Goal: Check status: Check status

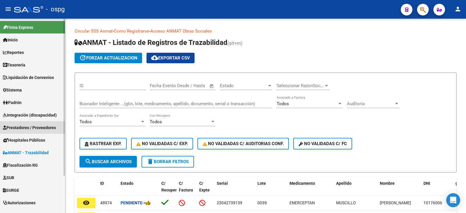
click at [27, 128] on span "Prestadores / Proveedores" at bounding box center [29, 127] width 53 height 6
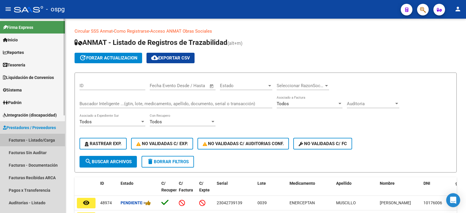
click at [30, 140] on link "Facturas - Listado/Carga" at bounding box center [32, 140] width 65 height 13
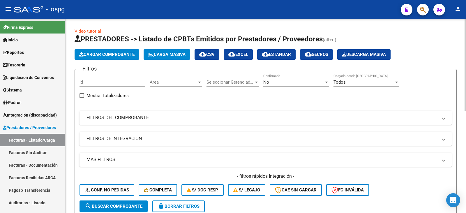
click at [143, 120] on mat-panel-title "FILTROS DEL COMPROBANTE" at bounding box center [262, 117] width 351 height 6
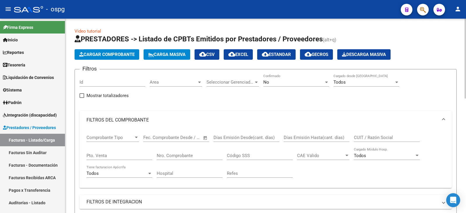
click at [269, 83] on span "No" at bounding box center [266, 82] width 6 height 5
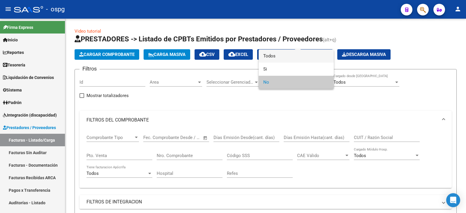
click at [280, 56] on span "Todos" at bounding box center [296, 56] width 66 height 13
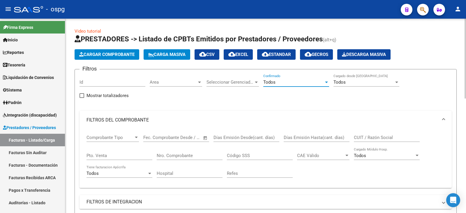
click at [116, 156] on input "Pto. Venta" at bounding box center [120, 155] width 66 height 5
type input "134"
click at [193, 154] on input "Nro. Comprobante" at bounding box center [190, 155] width 66 height 5
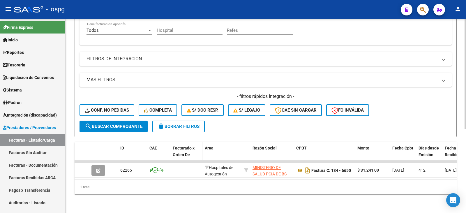
scroll to position [147, 0]
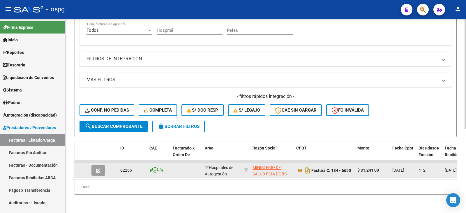
type input "6650"
click at [99, 168] on icon "button" at bounding box center [98, 170] width 4 height 4
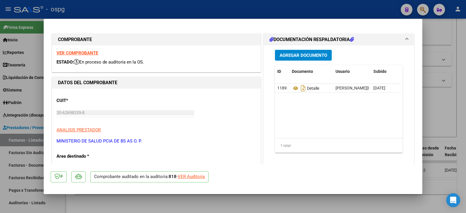
click at [188, 175] on div "VER Auditoría" at bounding box center [191, 176] width 27 height 7
type input "$ 0,00"
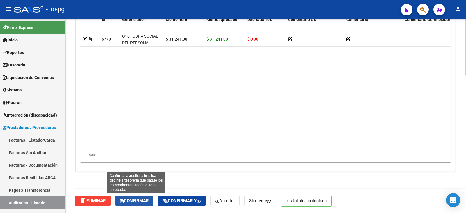
click at [142, 201] on span "Confirmar" at bounding box center [134, 200] width 29 height 5
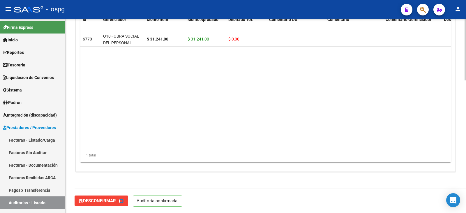
type input "202510"
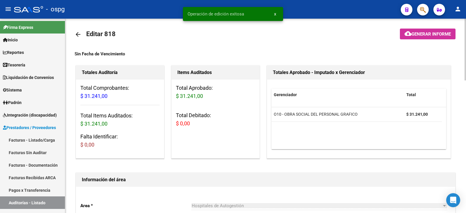
scroll to position [0, 0]
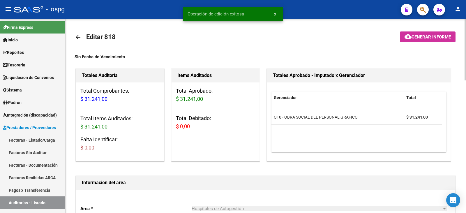
click at [432, 37] on span "Generar informe" at bounding box center [431, 36] width 39 height 5
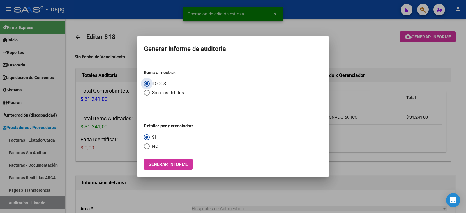
click at [179, 165] on span "Generar informe" at bounding box center [168, 164] width 39 height 5
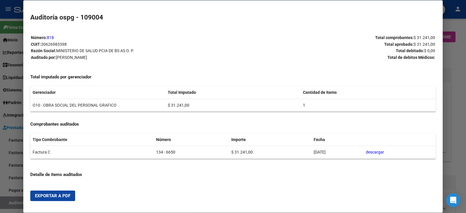
click at [55, 196] on span "Exportar a PDF" at bounding box center [53, 195] width 36 height 5
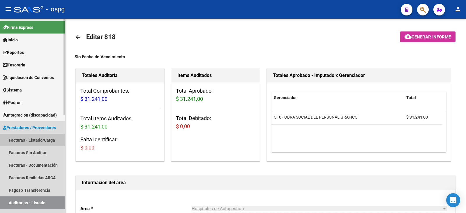
click at [40, 141] on link "Facturas - Listado/Carga" at bounding box center [32, 140] width 65 height 13
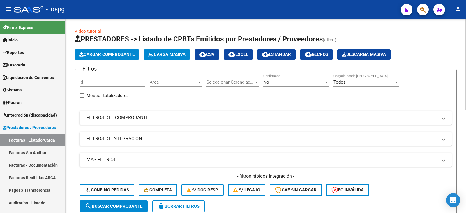
drag, startPoint x: 121, startPoint y: 124, endPoint x: 276, endPoint y: 77, distance: 161.1
click at [126, 121] on mat-expansion-panel-header "FILTROS DEL COMPROBANTE" at bounding box center [266, 118] width 372 height 14
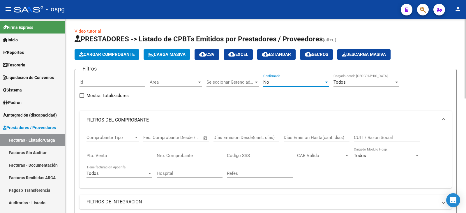
click at [285, 82] on div "No" at bounding box center [293, 82] width 61 height 5
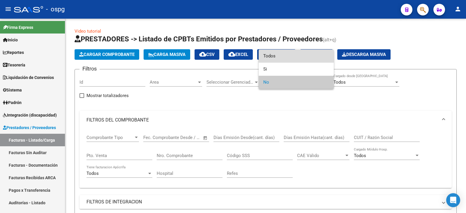
click at [288, 59] on span "Todos" at bounding box center [296, 56] width 66 height 13
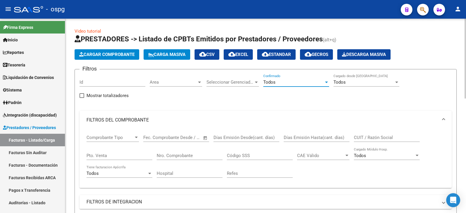
click at [119, 158] on div "Pto. Venta" at bounding box center [120, 153] width 66 height 13
type input "134"
click at [175, 154] on input "Nro. Comprobante" at bounding box center [190, 155] width 66 height 5
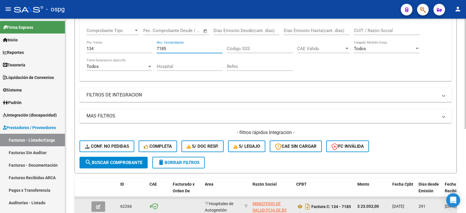
scroll to position [147, 0]
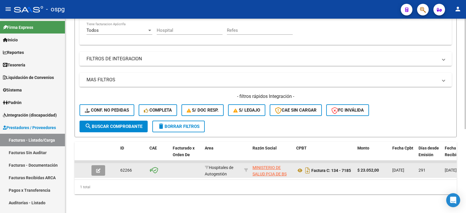
type input "7185"
click at [101, 169] on button "button" at bounding box center [98, 170] width 14 height 10
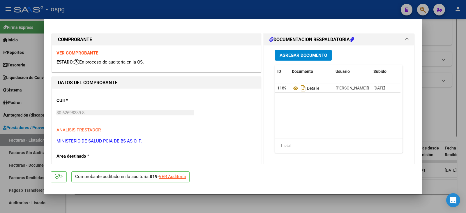
click at [185, 179] on div "VER Auditoría" at bounding box center [172, 176] width 27 height 7
type input "$ 0,00"
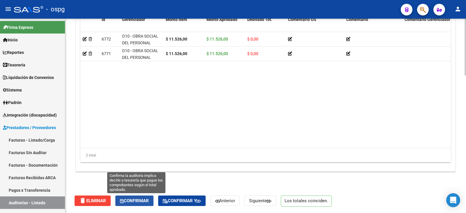
click at [145, 203] on span "Confirmar" at bounding box center [134, 200] width 29 height 5
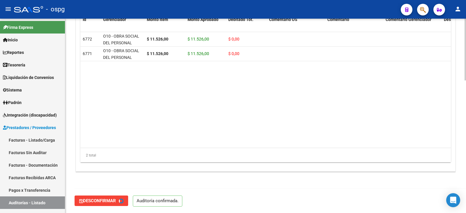
type input "202510"
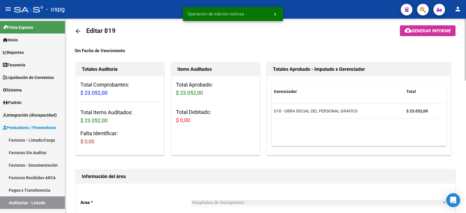
scroll to position [0, 0]
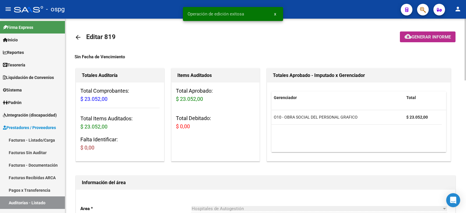
click at [440, 38] on span "Generar informe" at bounding box center [431, 36] width 39 height 5
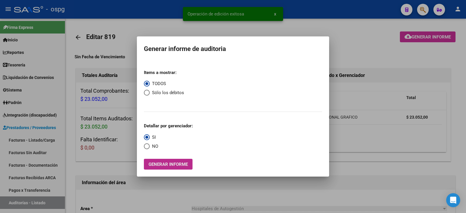
click at [174, 163] on span "Generar informe" at bounding box center [168, 164] width 39 height 5
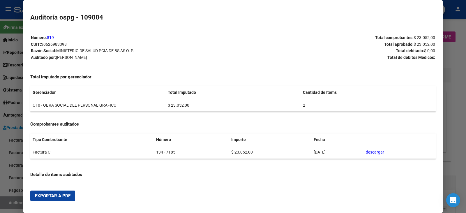
click at [46, 195] on span "Exportar a PDF" at bounding box center [53, 195] width 36 height 5
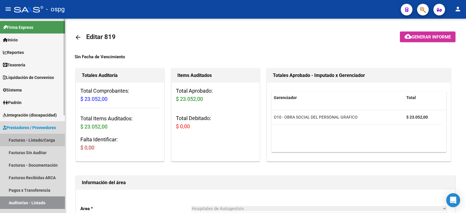
click at [29, 139] on link "Facturas - Listado/Carga" at bounding box center [32, 140] width 65 height 13
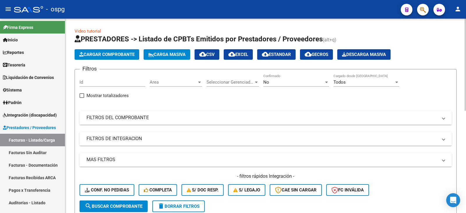
click at [201, 118] on mat-panel-title "FILTROS DEL COMPROBANTE" at bounding box center [262, 117] width 351 height 6
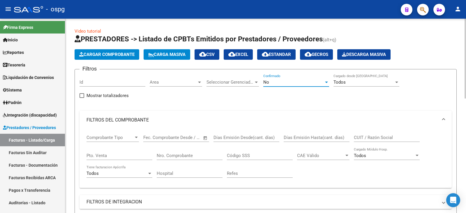
click at [274, 82] on div "No" at bounding box center [293, 82] width 61 height 5
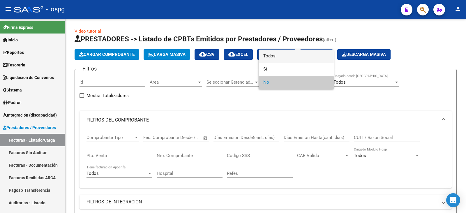
click at [282, 58] on span "Todos" at bounding box center [296, 56] width 66 height 13
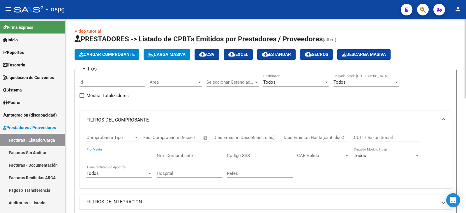
click at [126, 156] on input "Pto. Venta" at bounding box center [120, 155] width 66 height 5
type input "134"
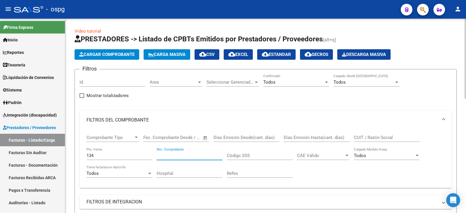
click at [190, 157] on input "Nro. Comprobante" at bounding box center [190, 155] width 66 height 5
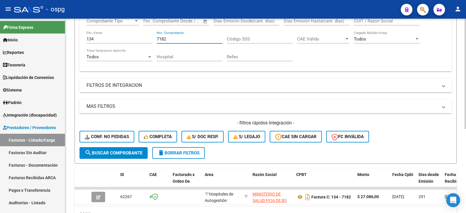
scroll to position [147, 0]
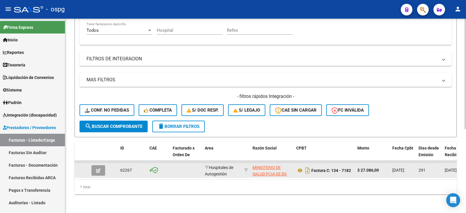
type input "7182"
click at [98, 168] on icon "button" at bounding box center [98, 170] width 4 height 4
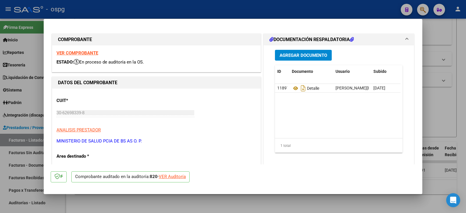
click at [184, 178] on div "VER Auditoría" at bounding box center [172, 176] width 27 height 7
type input "$ 0,00"
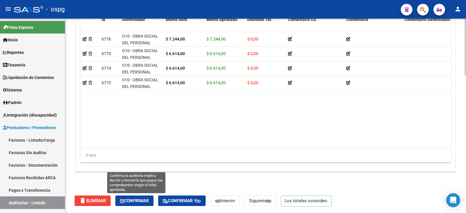
click at [127, 200] on span "Confirmar" at bounding box center [134, 200] width 29 height 5
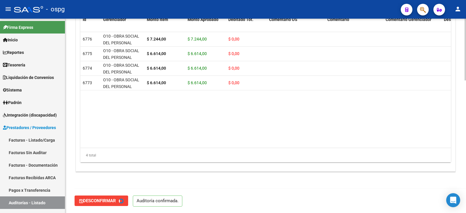
type input "202510"
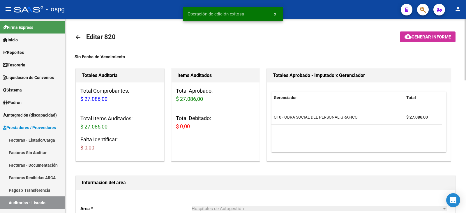
click at [438, 37] on span "Generar informe" at bounding box center [431, 36] width 39 height 5
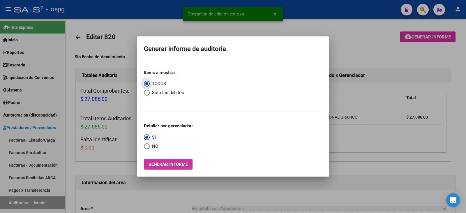
click at [178, 161] on button "Generar informe" at bounding box center [168, 164] width 49 height 11
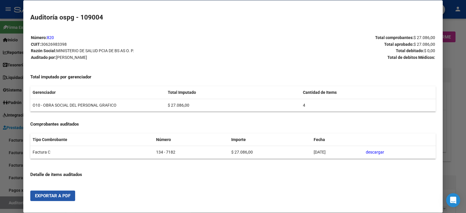
click at [54, 193] on span "Exportar a PDF" at bounding box center [53, 195] width 36 height 5
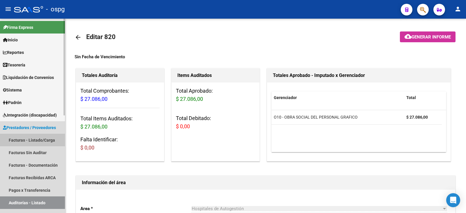
click at [38, 139] on link "Facturas - Listado/Carga" at bounding box center [32, 140] width 65 height 13
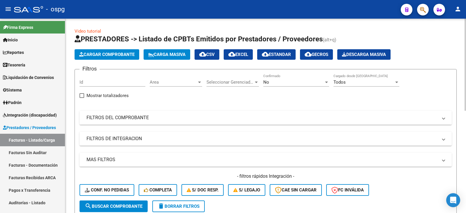
click at [133, 120] on mat-panel-title "FILTROS DEL COMPROBANTE" at bounding box center [262, 117] width 351 height 6
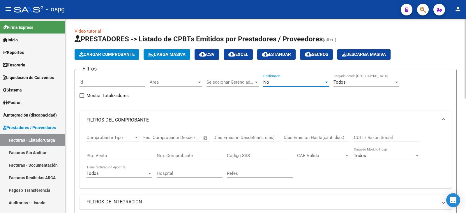
click at [276, 83] on div "No" at bounding box center [293, 82] width 61 height 5
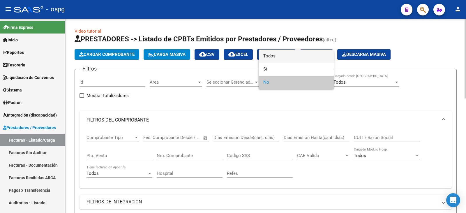
click at [284, 57] on span "Todos" at bounding box center [296, 56] width 66 height 13
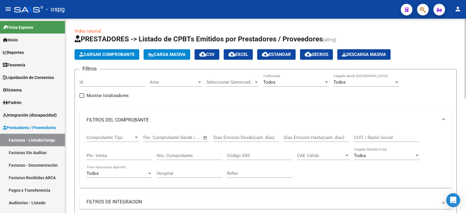
click at [104, 159] on div "Pto. Venta" at bounding box center [120, 153] width 66 height 13
click at [105, 156] on input "Pto. Venta" at bounding box center [120, 155] width 66 height 5
type input "117"
click at [176, 157] on input "Nro. Comprobante" at bounding box center [190, 155] width 66 height 5
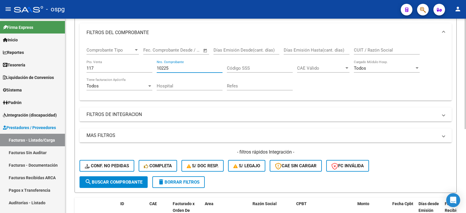
scroll to position [147, 0]
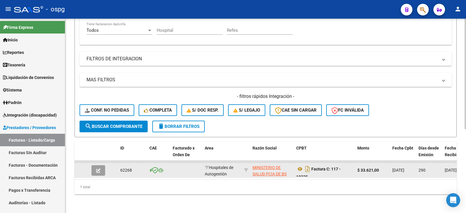
type input "10225"
click at [91, 171] on datatable-body-cell at bounding box center [99, 170] width 20 height 14
click at [94, 168] on button "button" at bounding box center [98, 170] width 14 height 10
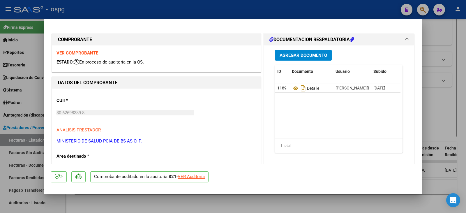
click at [198, 177] on div "VER Auditoría" at bounding box center [191, 176] width 27 height 7
type input "$ 0,00"
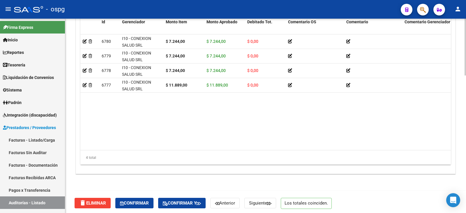
scroll to position [469, 0]
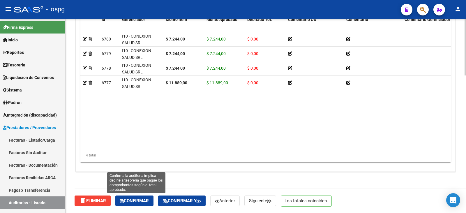
click at [135, 204] on button "Confirmar" at bounding box center [134, 200] width 38 height 10
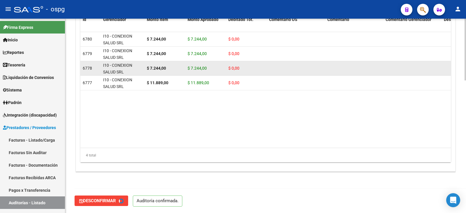
type input "202510"
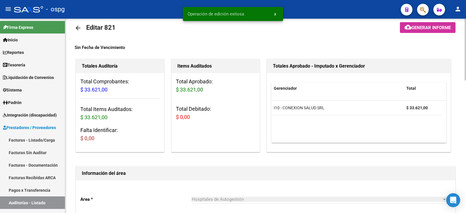
scroll to position [0, 0]
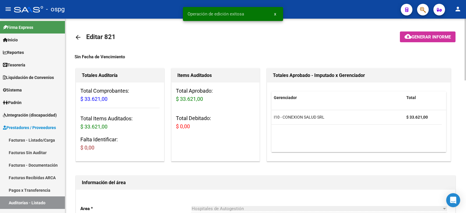
click at [434, 38] on span "Generar informe" at bounding box center [431, 36] width 39 height 5
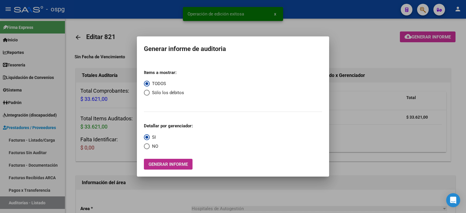
click at [169, 167] on span "Generar informe" at bounding box center [168, 164] width 39 height 5
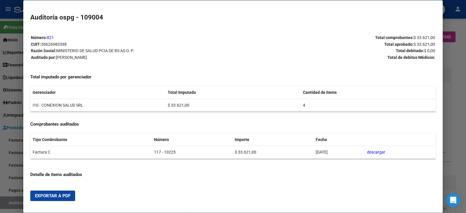
click at [60, 195] on span "Exportar a PDF" at bounding box center [53, 195] width 36 height 5
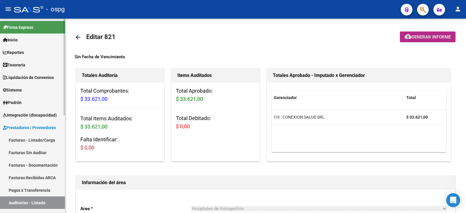
drag, startPoint x: 31, startPoint y: 141, endPoint x: 60, endPoint y: 131, distance: 30.7
click at [31, 141] on link "Facturas - Listado/Carga" at bounding box center [32, 140] width 65 height 13
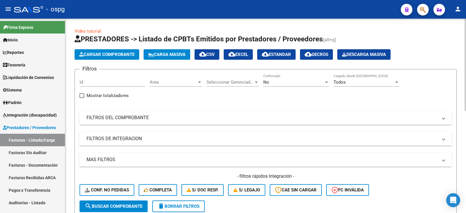
click at [158, 117] on mat-panel-title "FILTROS DEL COMPROBANTE" at bounding box center [262, 117] width 351 height 6
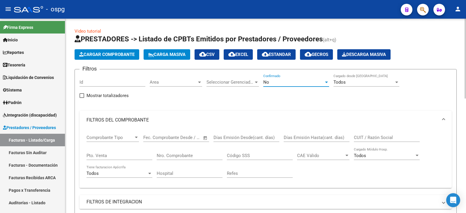
click at [287, 84] on div "No" at bounding box center [293, 82] width 61 height 5
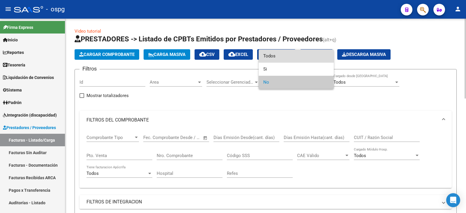
drag, startPoint x: 285, startPoint y: 56, endPoint x: 268, endPoint y: 65, distance: 19.8
click at [285, 57] on span "Todos" at bounding box center [296, 56] width 66 height 13
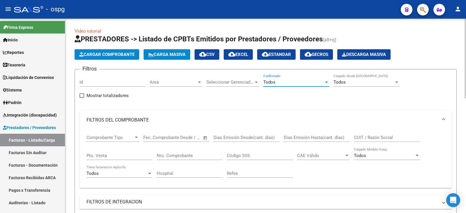
click at [117, 155] on input "Pto. Venta" at bounding box center [120, 155] width 66 height 5
type input "117"
click at [175, 154] on input "Nro. Comprobante" at bounding box center [190, 155] width 66 height 5
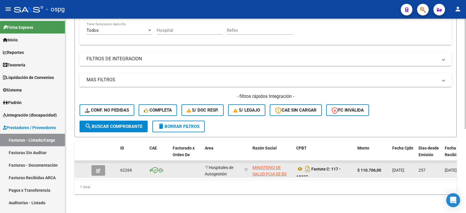
scroll to position [147, 0]
type input "10337"
click at [98, 168] on icon "button" at bounding box center [98, 170] width 4 height 4
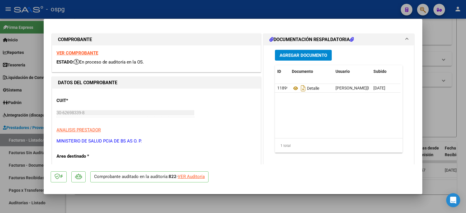
click at [194, 175] on div "VER Auditoría" at bounding box center [191, 176] width 27 height 7
type input "$ 0,00"
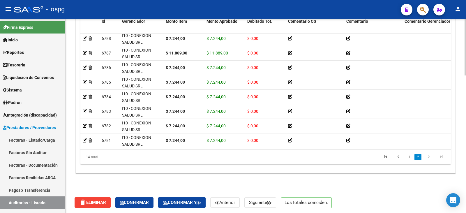
scroll to position [469, 0]
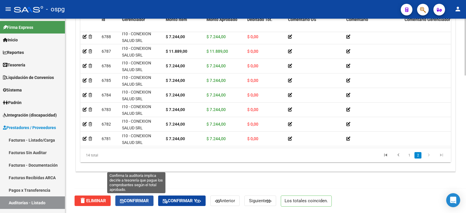
click at [142, 200] on span "Confirmar" at bounding box center [134, 200] width 29 height 5
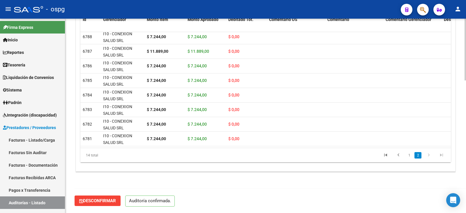
scroll to position [417, 0]
type input "202510"
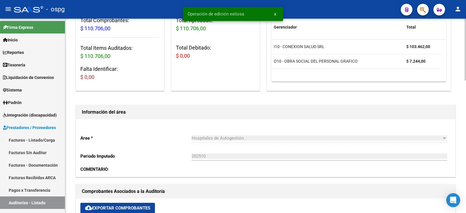
scroll to position [0, 0]
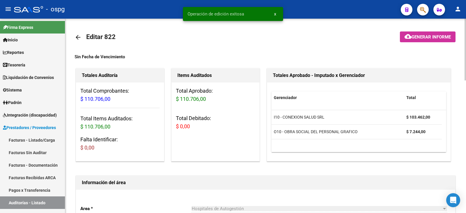
click at [466, 22] on div at bounding box center [465, 50] width 1 height 62
click at [433, 35] on span "Generar informe" at bounding box center [431, 36] width 39 height 5
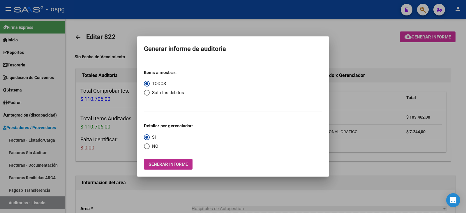
click at [165, 165] on span "Generar informe" at bounding box center [168, 164] width 39 height 5
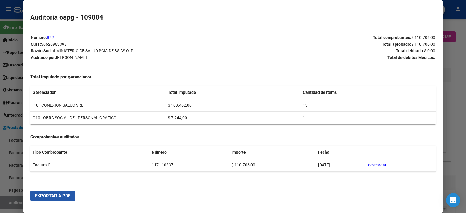
click at [63, 198] on span "Exportar a PDF" at bounding box center [53, 195] width 36 height 5
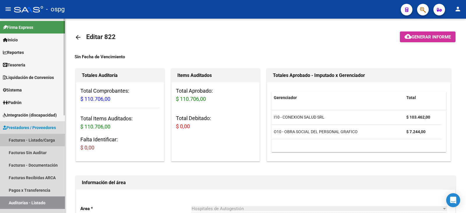
click at [37, 136] on link "Facturas - Listado/Carga" at bounding box center [32, 140] width 65 height 13
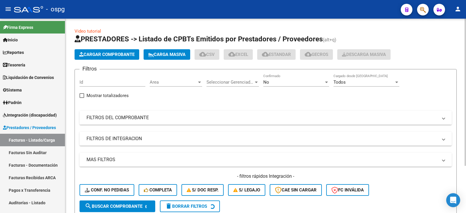
click at [173, 119] on mat-panel-title "FILTROS DEL COMPROBANTE" at bounding box center [262, 117] width 351 height 6
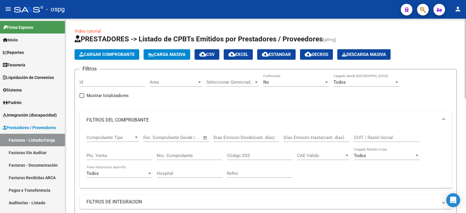
click at [281, 80] on div "No" at bounding box center [293, 82] width 61 height 5
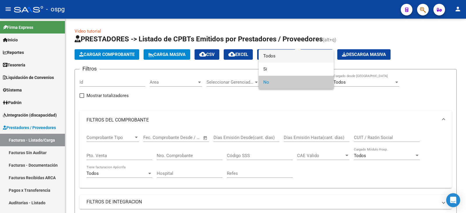
click at [288, 57] on span "Todos" at bounding box center [296, 56] width 66 height 13
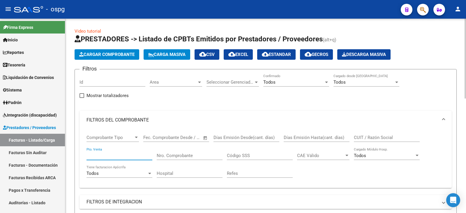
click at [138, 154] on input "Pto. Venta" at bounding box center [120, 155] width 66 height 5
type input "117"
click at [184, 156] on input "Nro. Comprobante" at bounding box center [190, 155] width 66 height 5
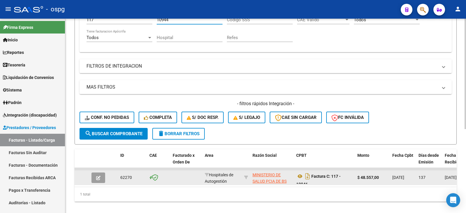
scroll to position [147, 0]
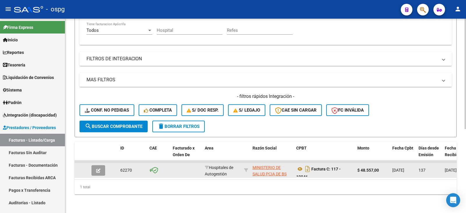
type input "10944"
click at [92, 165] on button "button" at bounding box center [98, 170] width 14 height 10
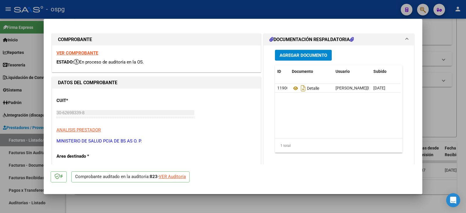
click at [174, 178] on div "VER Auditoría" at bounding box center [172, 176] width 27 height 7
type input "$ 0,00"
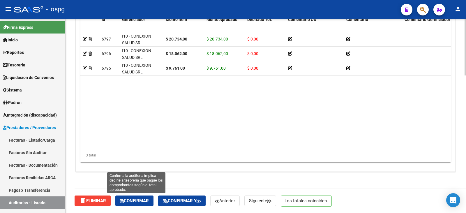
click at [141, 201] on span "Confirmar" at bounding box center [134, 200] width 29 height 5
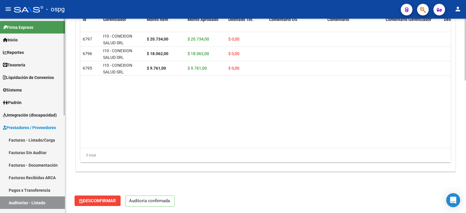
scroll to position [417, 0]
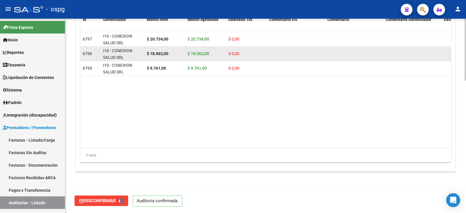
type input "202510"
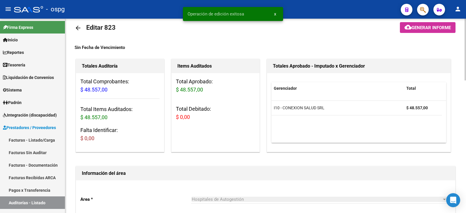
scroll to position [0, 0]
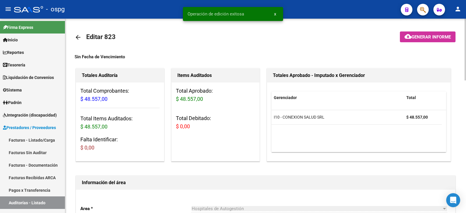
click at [427, 36] on span "Generar informe" at bounding box center [431, 36] width 39 height 5
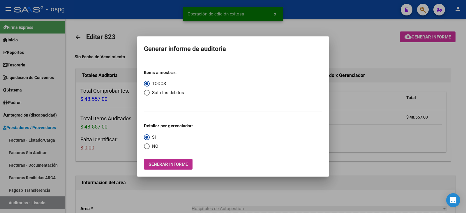
click at [175, 159] on button "Generar informe" at bounding box center [168, 164] width 49 height 11
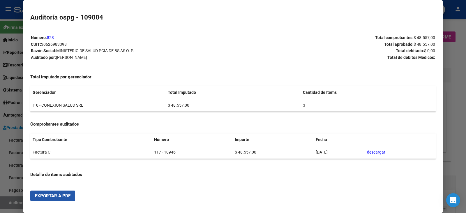
click at [64, 199] on button "Exportar a PDF" at bounding box center [52, 196] width 45 height 10
